Goal: Information Seeking & Learning: Learn about a topic

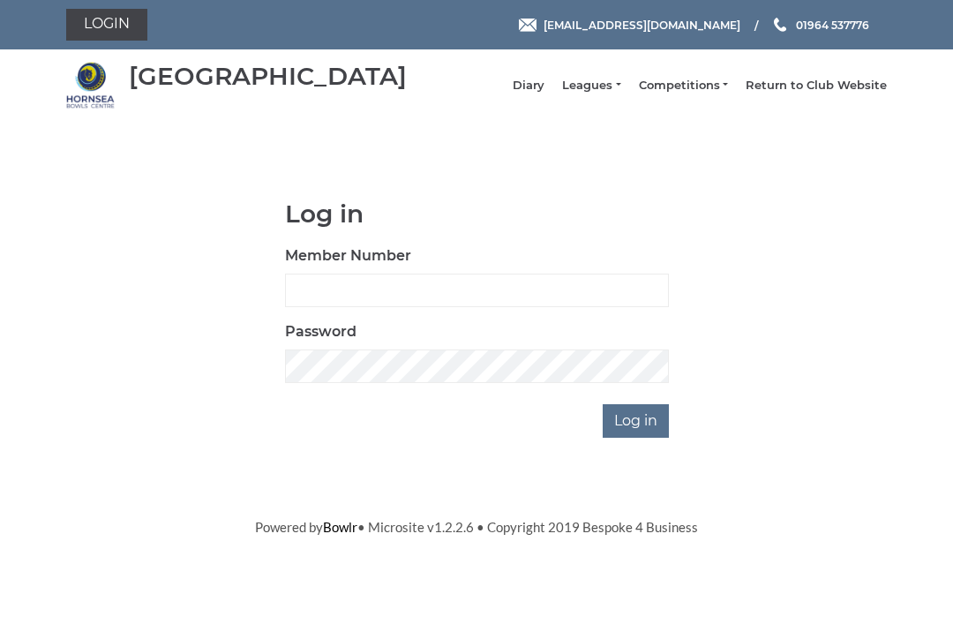
click at [611, 88] on link "Leagues" at bounding box center [591, 86] width 58 height 16
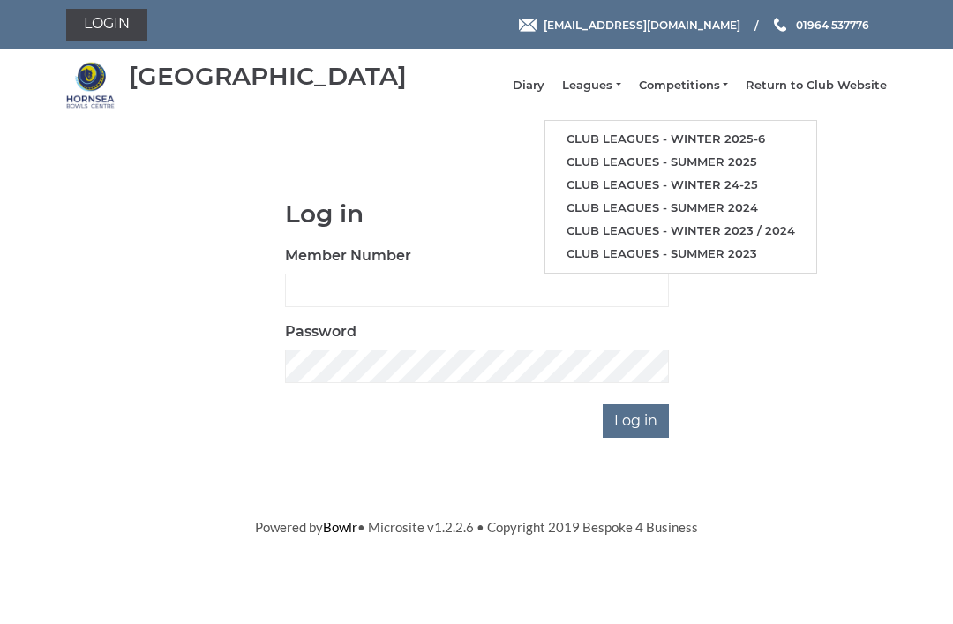
click at [728, 138] on link "Club leagues - Winter 2025-6" at bounding box center [680, 139] width 271 height 23
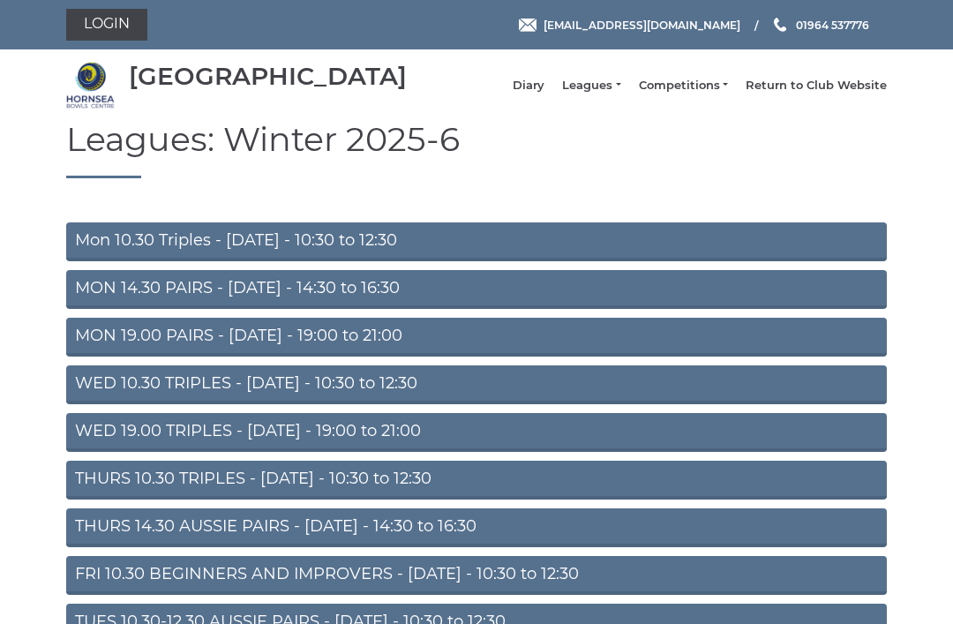
click at [441, 253] on link "Mon 10.30 Triples - [DATE] - 10:30 to 12:30" at bounding box center [476, 241] width 820 height 39
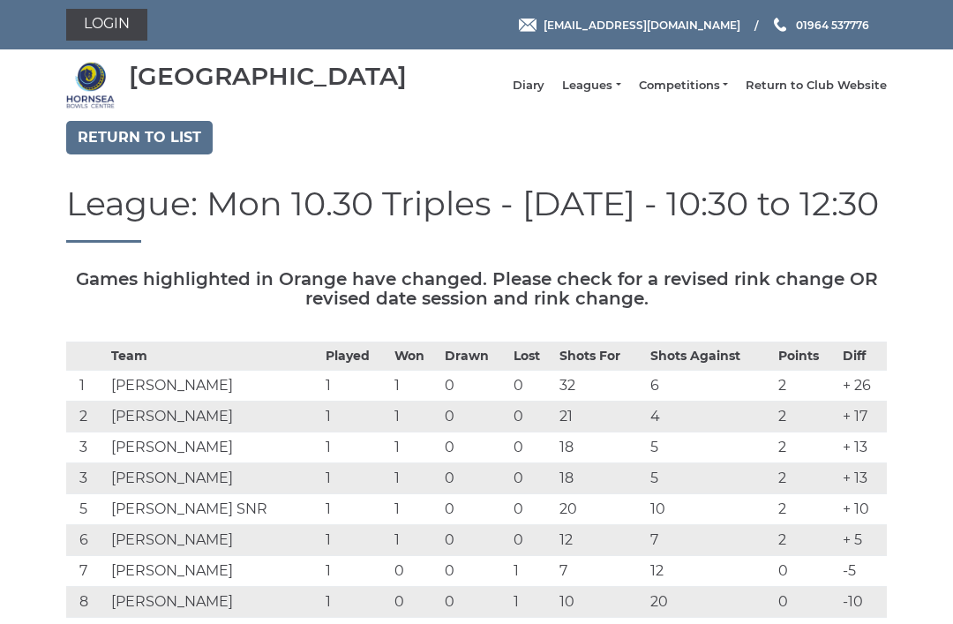
click at [154, 136] on link "Return to list" at bounding box center [139, 138] width 146 height 34
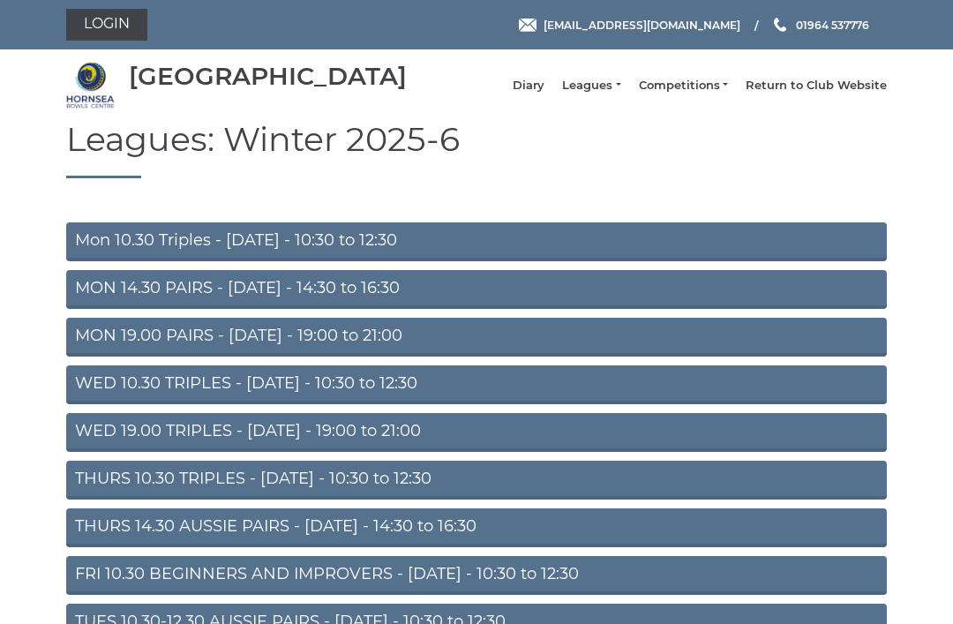
click at [329, 293] on link "MON 14.30 PAIRS - Monday - 14:30 to 16:30" at bounding box center [476, 289] width 820 height 39
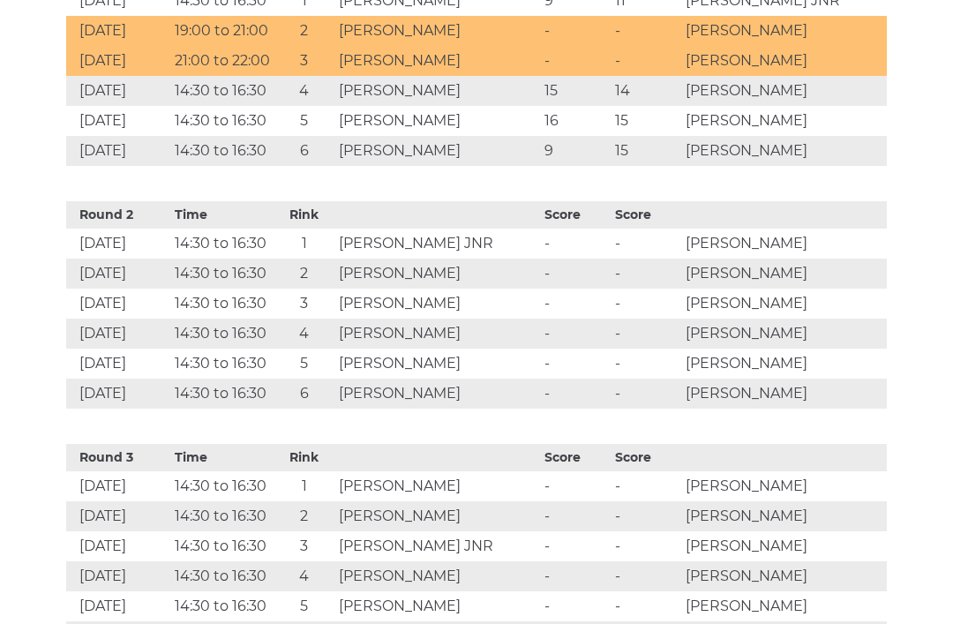
scroll to position [953, 0]
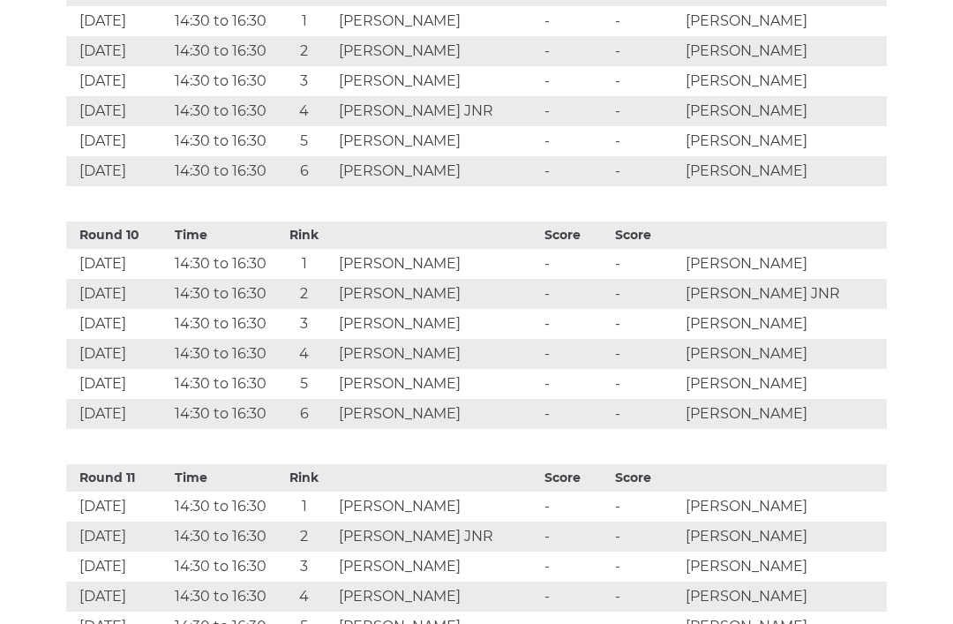
scroll to position [2874, 0]
